Goal: Task Accomplishment & Management: Manage account settings

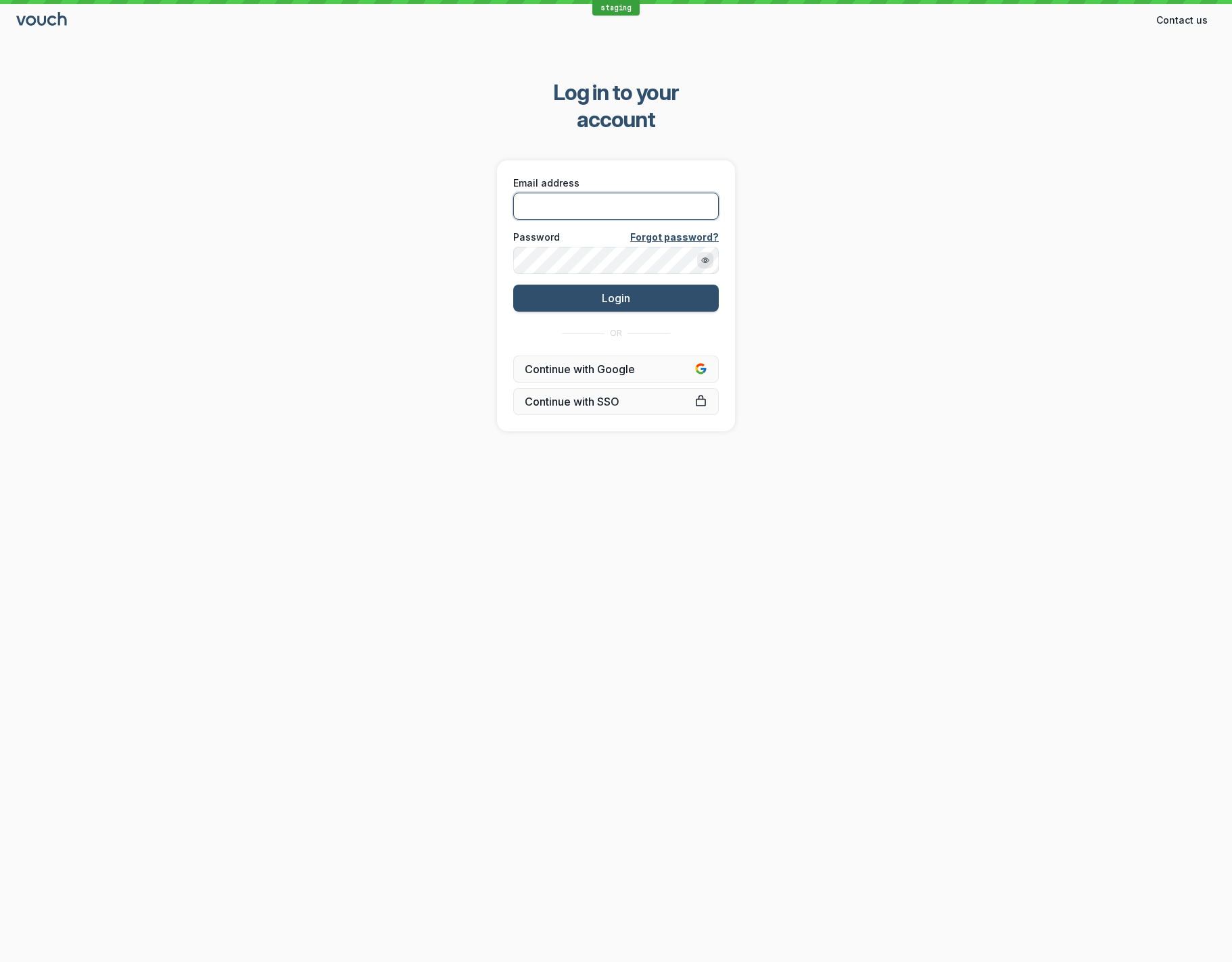
click at [590, 193] on input "Email address" at bounding box center [616, 206] width 206 height 27
type input "[EMAIL_ADDRESS][DOMAIN_NAME]"
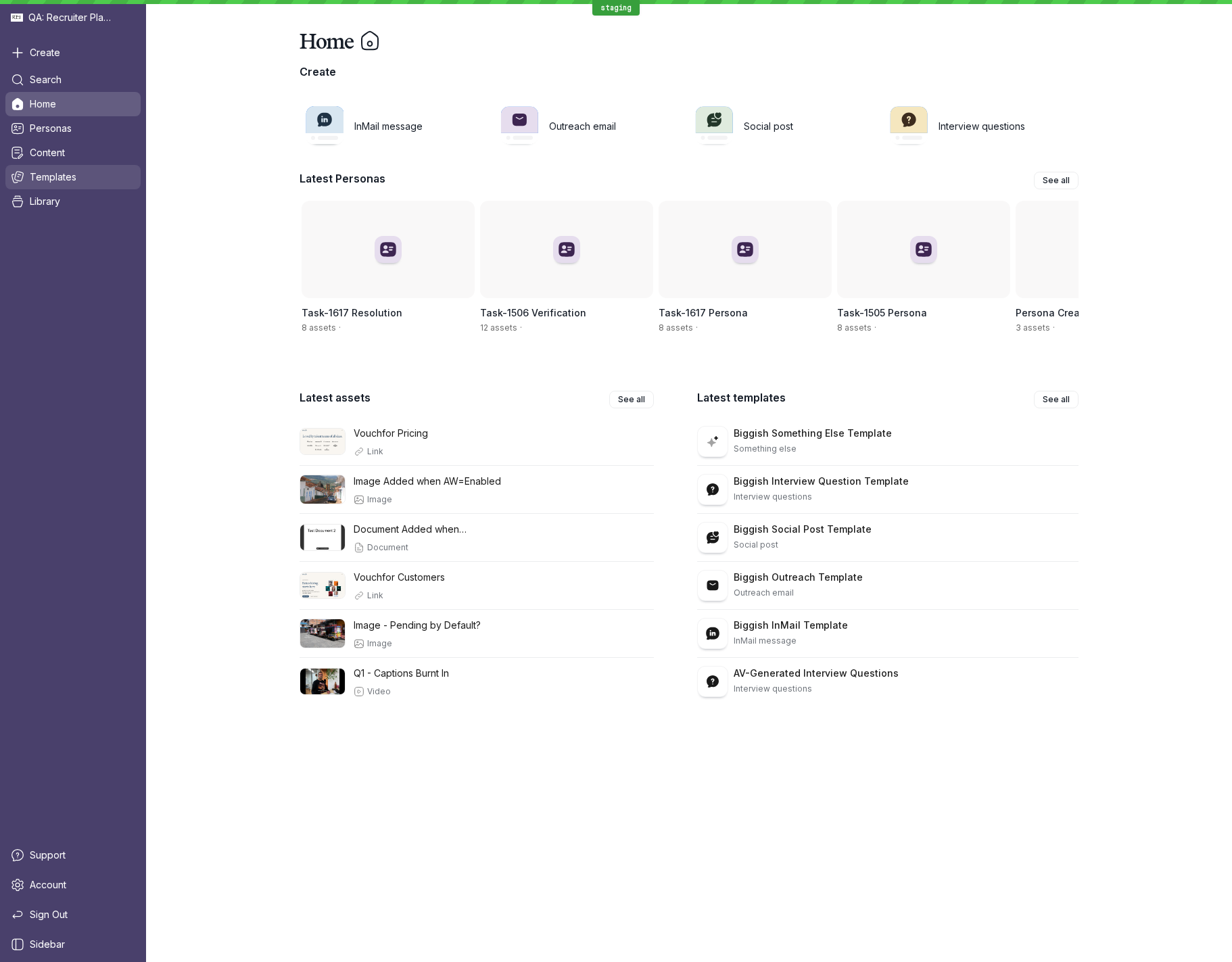
click at [76, 177] on link "Templates" at bounding box center [73, 177] width 135 height 25
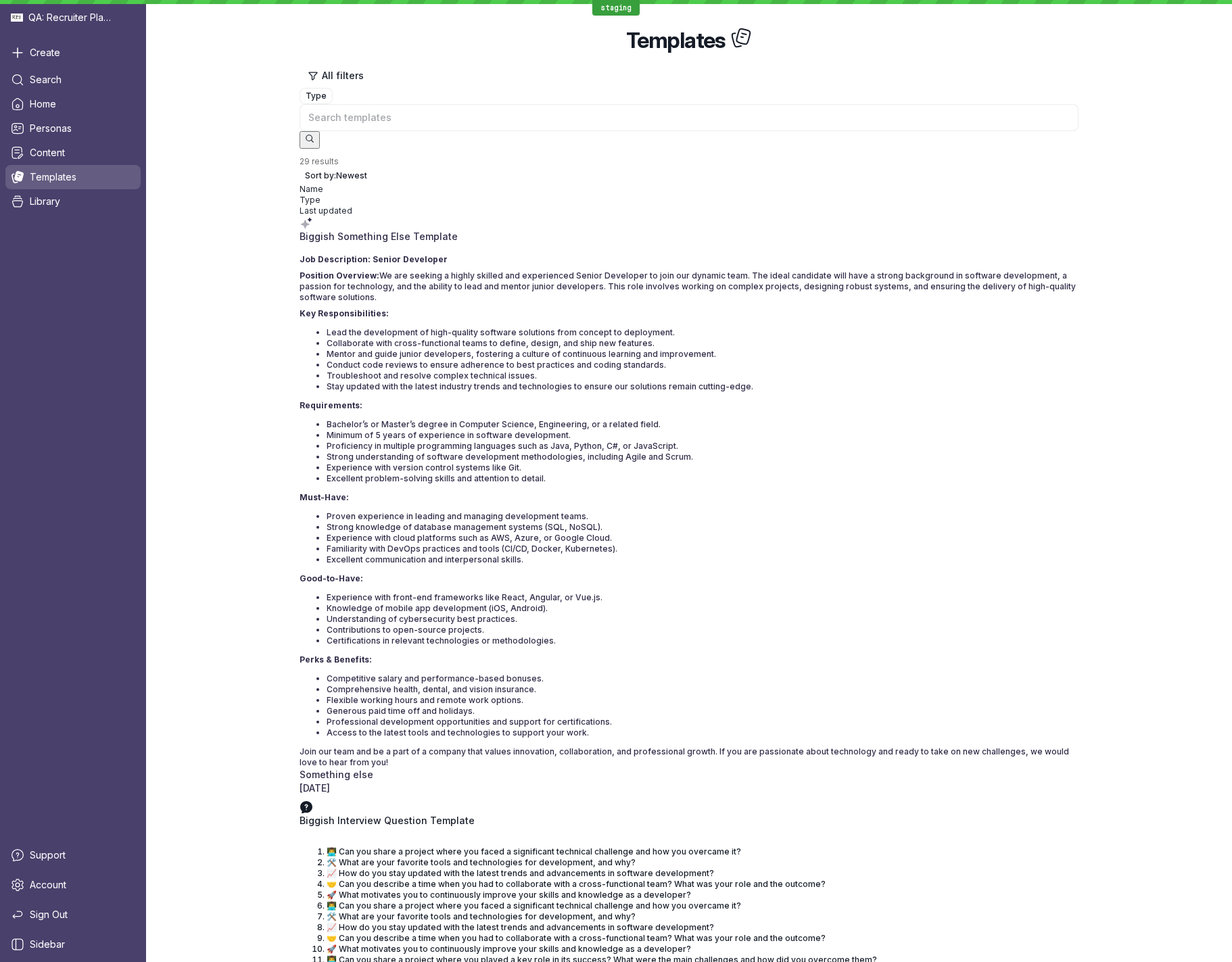
click at [483, 230] on p "Biggish Something Else Template" at bounding box center [689, 236] width 779 height 13
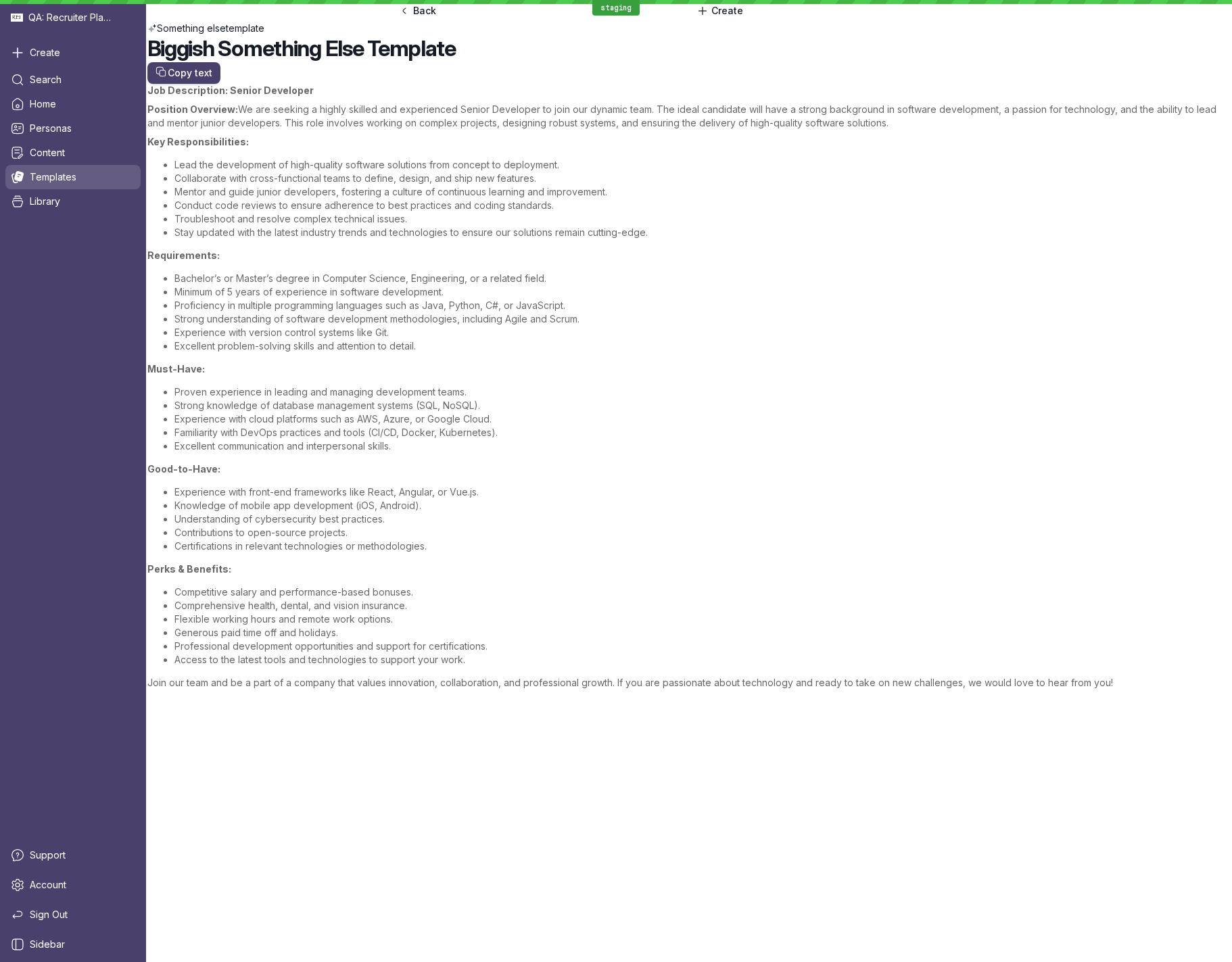
scroll to position [123, 0]
click at [73, 146] on link "Content" at bounding box center [73, 153] width 135 height 25
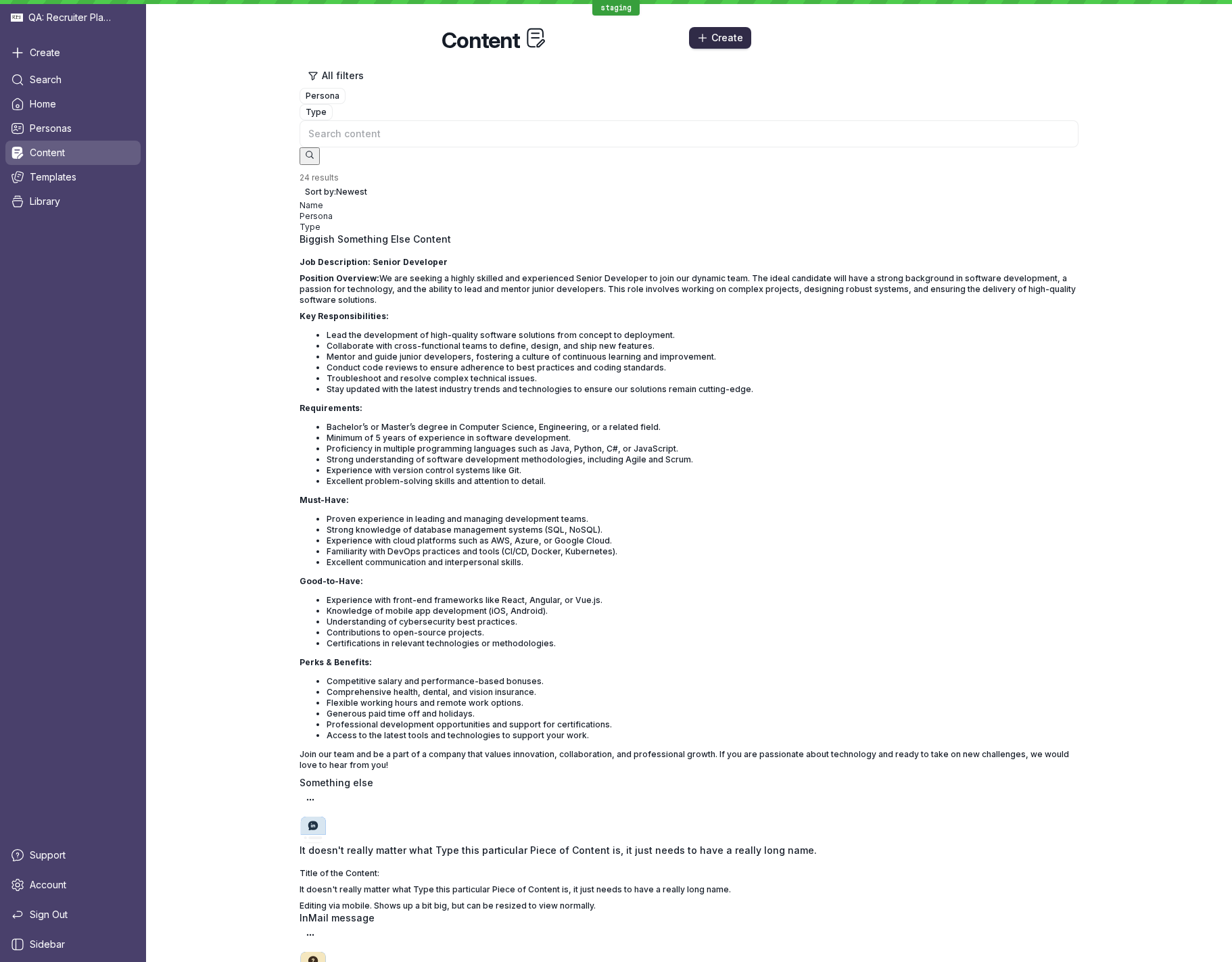
drag, startPoint x: 1037, startPoint y: 36, endPoint x: 988, endPoint y: 38, distance: 49.0
click at [988, 38] on div "Create" at bounding box center [884, 37] width 389 height 22
click at [688, 675] on p "It doesn't really matter what Type this particular Piece of Content is, it just…" at bounding box center [689, 850] width 779 height 13
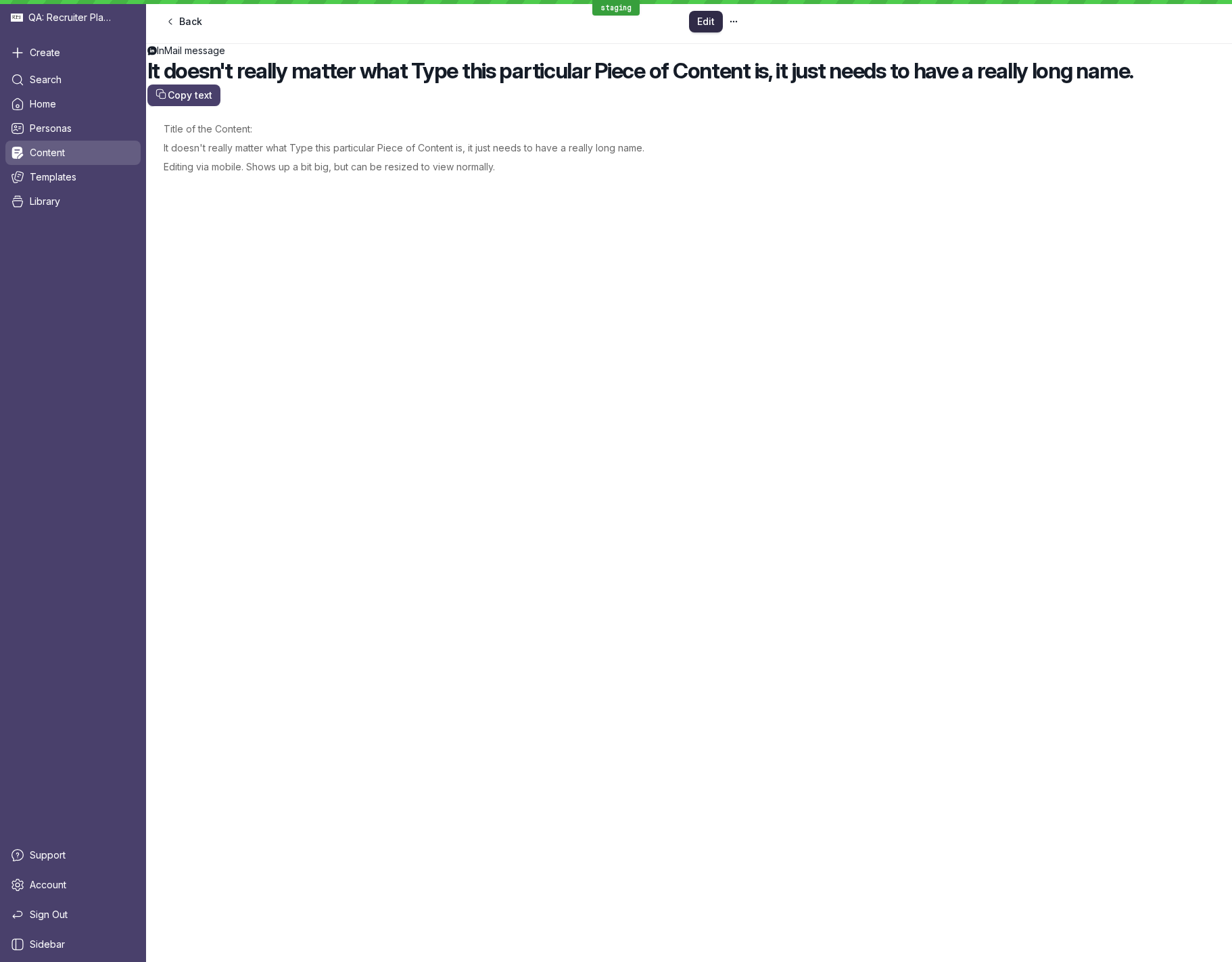
click at [715, 21] on span "Edit" at bounding box center [705, 22] width 18 height 13
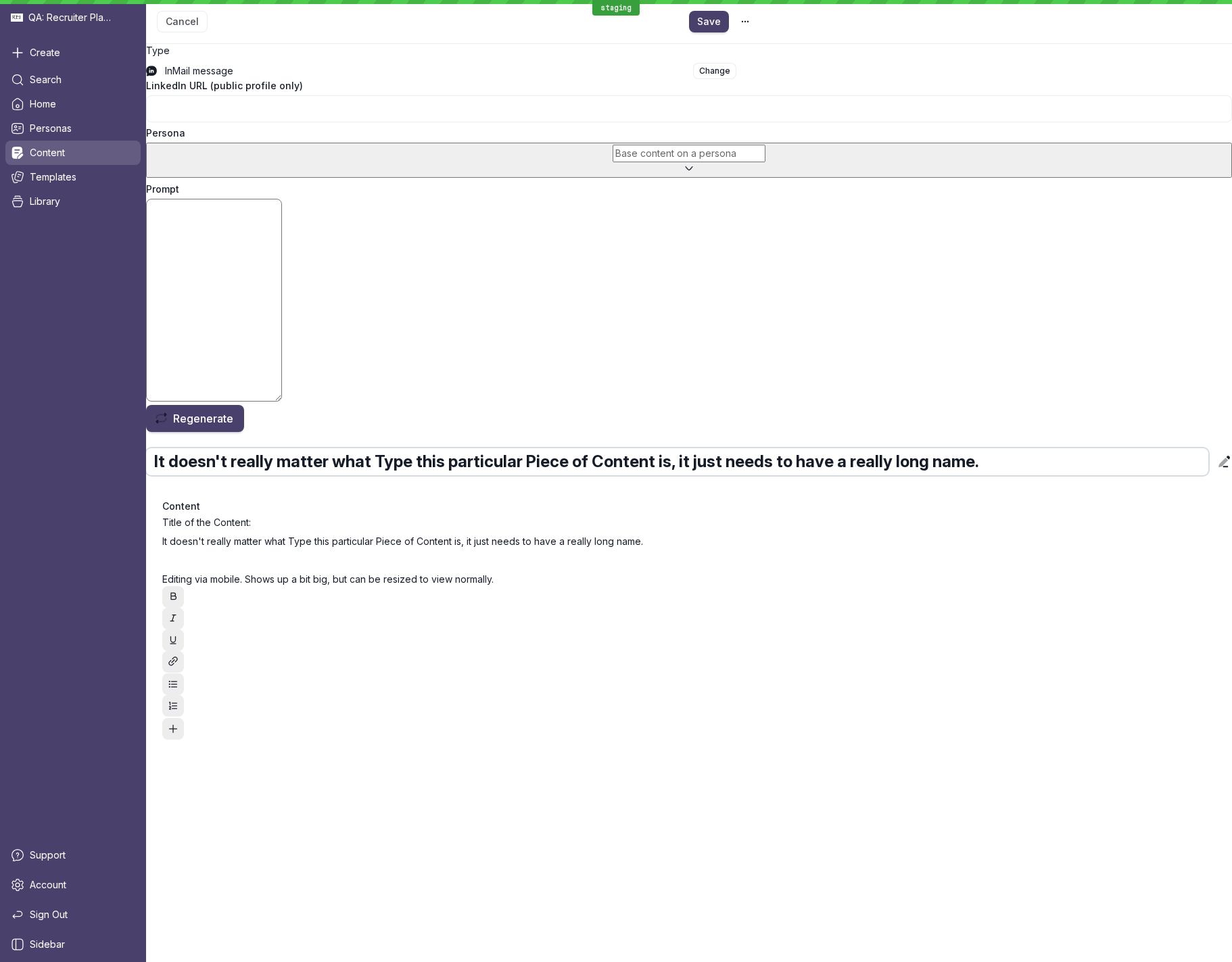
click at [925, 448] on input "It doesn't really matter what Type this particular Piece of Content is, it just…" at bounding box center [677, 461] width 1062 height 27
click at [1150, 448] on div "It doesn't really matter what Type this particular Piece of Content is, it just…" at bounding box center [689, 601] width 1086 height 307
click at [787, 448] on input "It doesn't really matter what Type this particular Piece of Content is, it just…" at bounding box center [677, 461] width 1062 height 27
click at [1162, 511] on div "It doesn't really matter what Type this particular Piece of Content is, it just…" at bounding box center [689, 601] width 1086 height 307
click at [939, 448] on input "It doesn't really matter what Type this particular Piece of Content is, it just…" at bounding box center [677, 461] width 1062 height 27
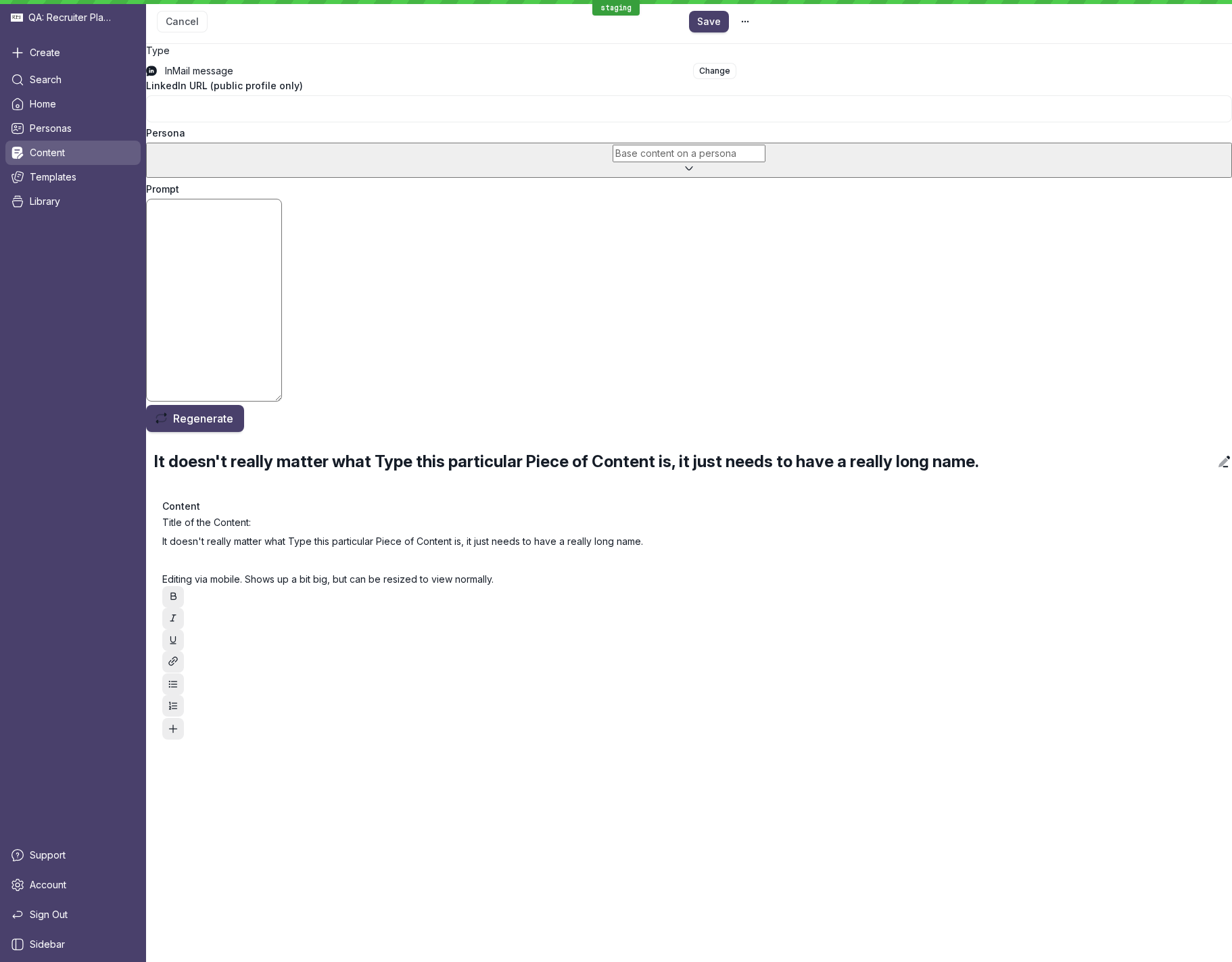
click at [666, 43] on div "Cancel Save" at bounding box center [689, 22] width 1086 height 44
click at [1217, 453] on icon "Edit title" at bounding box center [1224, 461] width 15 height 16
click at [46, 104] on span "Home" at bounding box center [43, 104] width 27 height 13
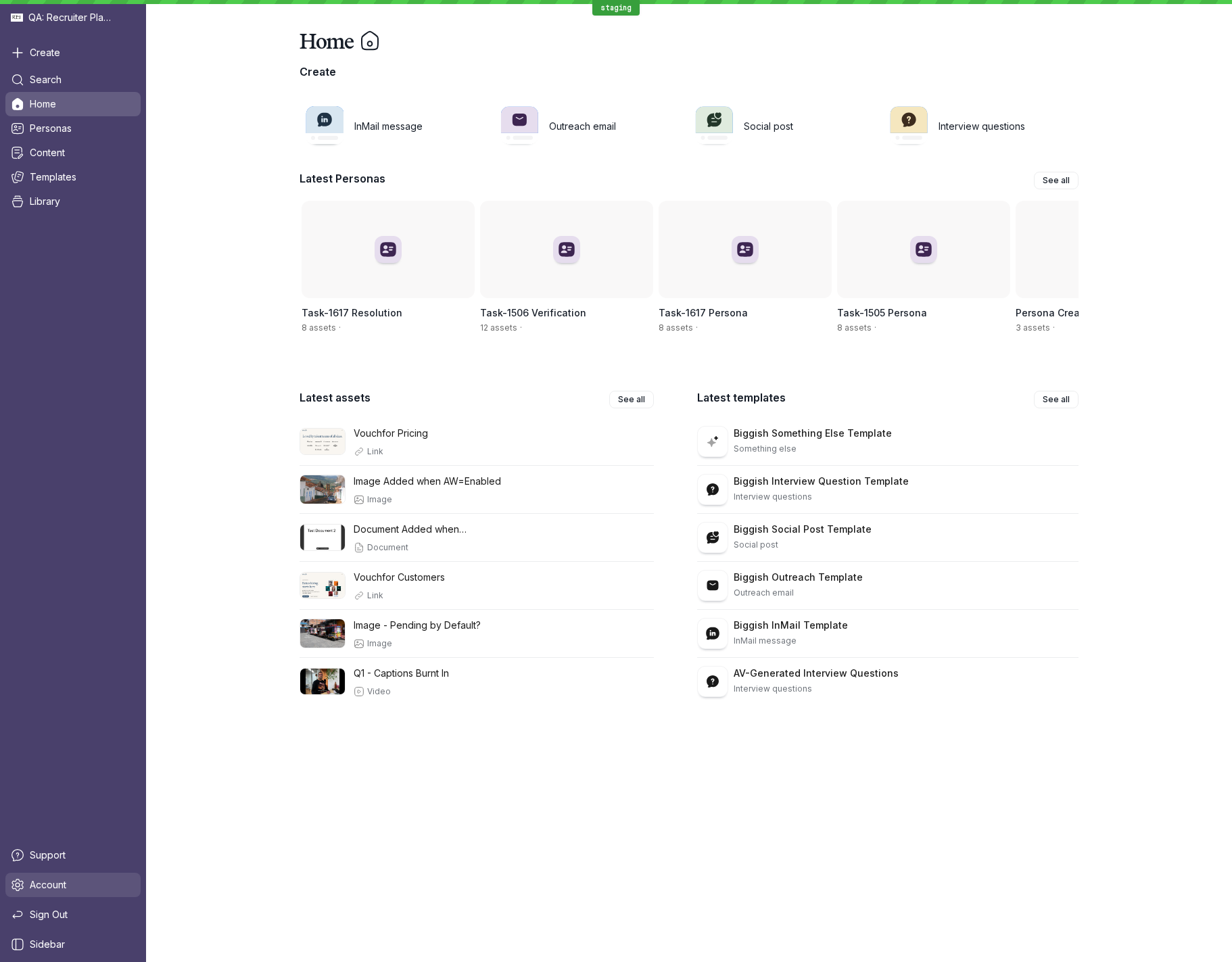
click at [95, 675] on link "Account" at bounding box center [73, 885] width 135 height 25
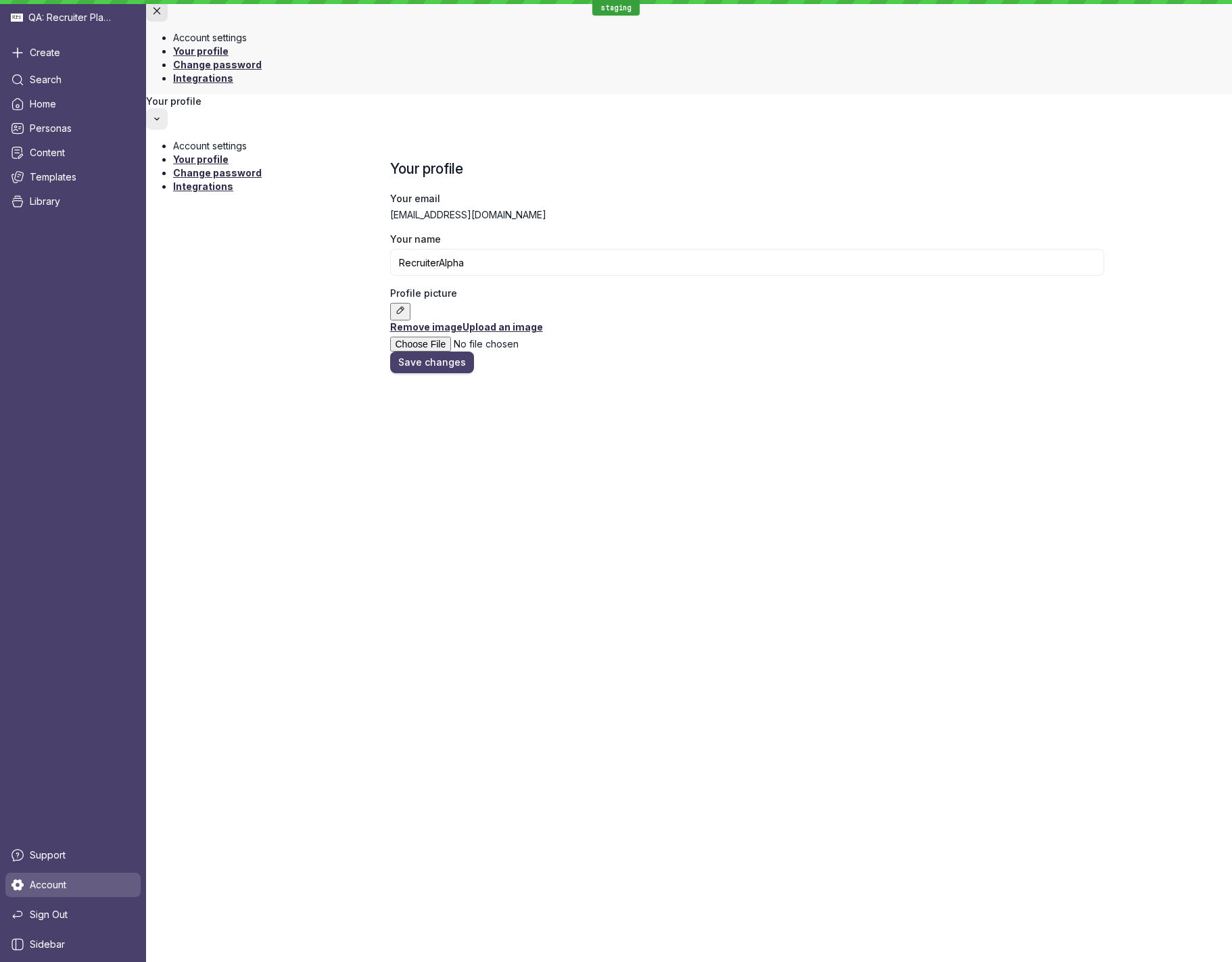
click at [211, 180] on span "Integrations" at bounding box center [202, 186] width 60 height 11
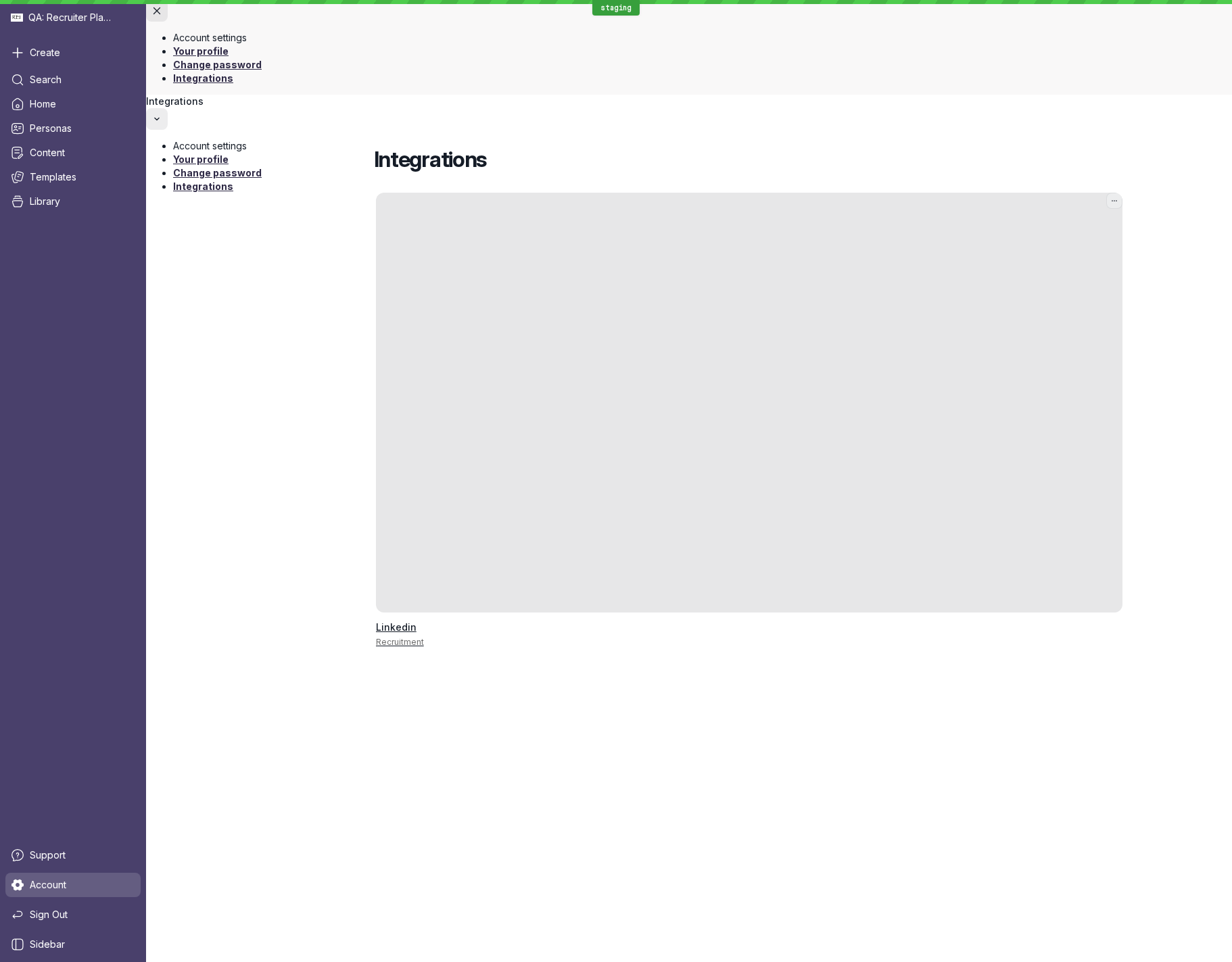
click at [581, 193] on div at bounding box center [740, 402] width 730 height 419
